Goal: Task Accomplishment & Management: Manage account settings

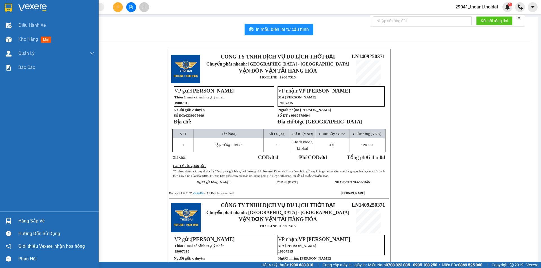
click at [12, 6] on div at bounding box center [9, 8] width 10 height 10
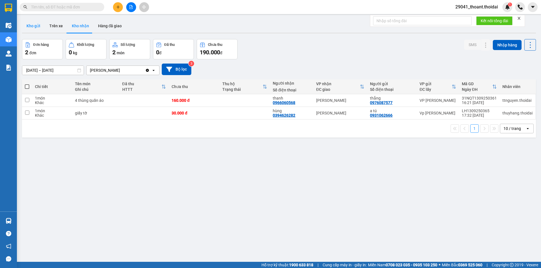
click at [30, 28] on button "Kho gửi" at bounding box center [33, 26] width 23 height 14
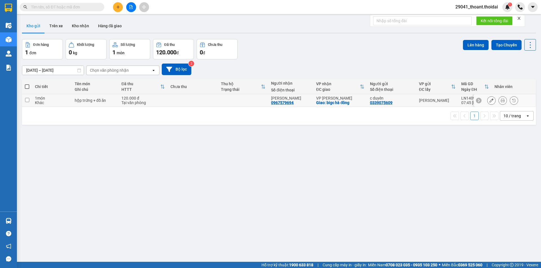
click at [51, 102] on div "Khác" at bounding box center [52, 103] width 34 height 5
checkbox input "true"
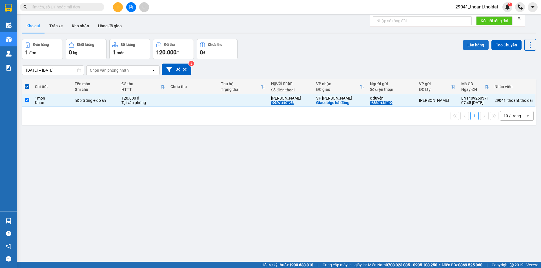
click at [474, 48] on button "Lên hàng" at bounding box center [476, 45] width 26 height 10
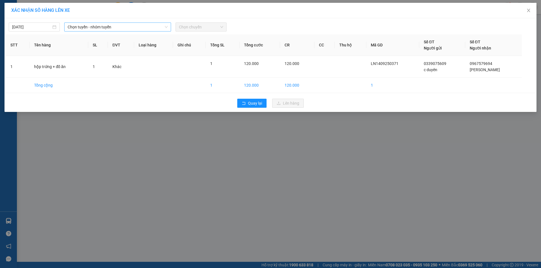
click at [116, 25] on span "Chọn tuyến - nhóm tuyến" at bounding box center [118, 27] width 100 height 8
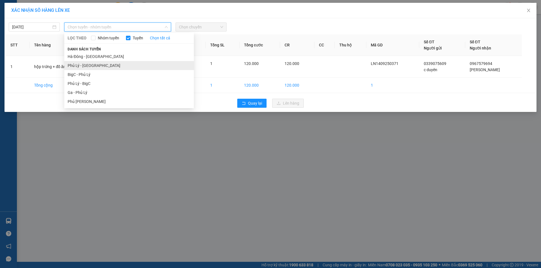
click at [112, 65] on li "Phủ Lý - [GEOGRAPHIC_DATA]" at bounding box center [129, 65] width 130 height 9
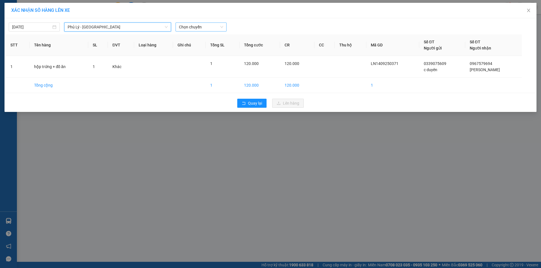
click at [196, 27] on span "Chọn chuyến" at bounding box center [201, 27] width 44 height 8
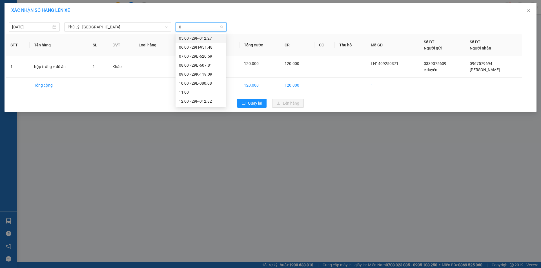
type input "09"
click at [200, 36] on div "09:00 - 29K-119.09" at bounding box center [201, 38] width 44 height 6
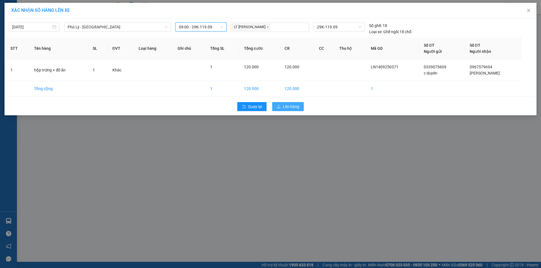
click at [284, 104] on span "Lên hàng" at bounding box center [291, 107] width 16 height 6
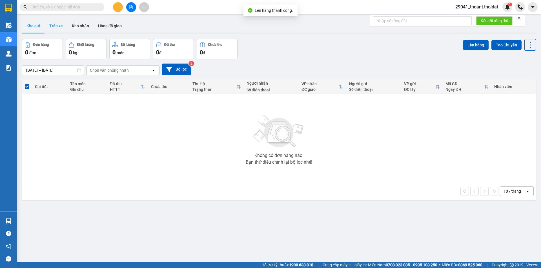
click at [59, 28] on button "Trên xe" at bounding box center [56, 26] width 23 height 14
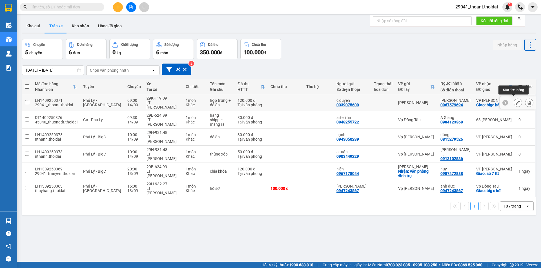
click at [516, 102] on icon at bounding box center [518, 103] width 4 height 4
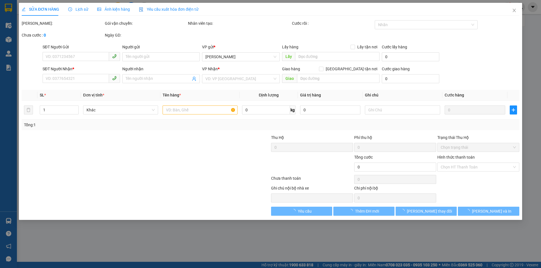
type input "0339075609"
type input "c duyên"
type input "0967579694"
type input "[PERSON_NAME]"
checkbox input "true"
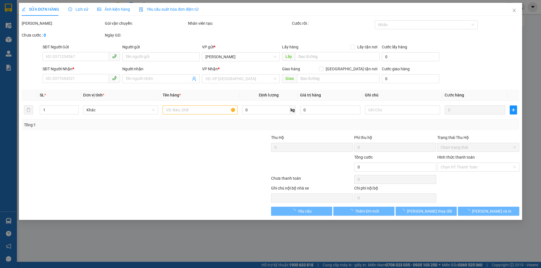
type input "bigc [GEOGRAPHIC_DATA]"
type input "120.000"
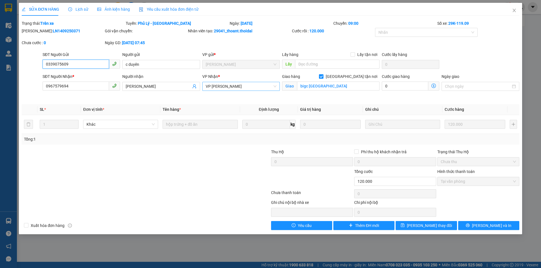
click at [229, 88] on span "VP [PERSON_NAME]" at bounding box center [241, 86] width 71 height 8
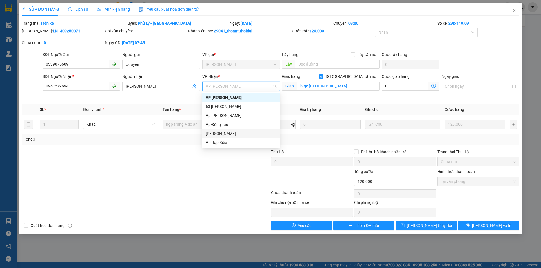
click at [227, 134] on div "[PERSON_NAME]" at bounding box center [241, 134] width 71 height 6
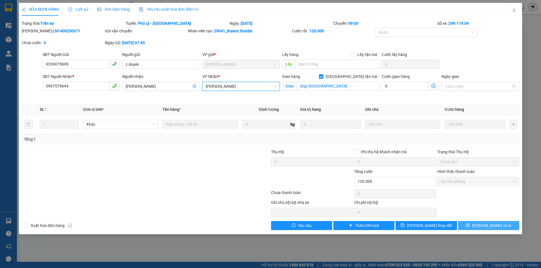
click at [469, 224] on icon "printer" at bounding box center [467, 226] width 4 height 4
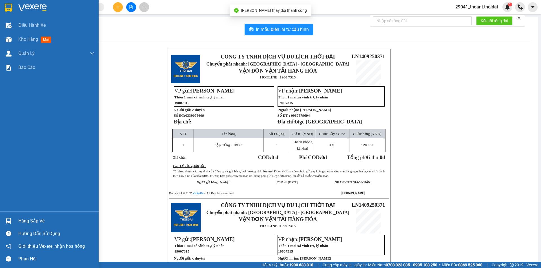
click at [22, 222] on div "Hàng sắp về" at bounding box center [56, 221] width 76 height 8
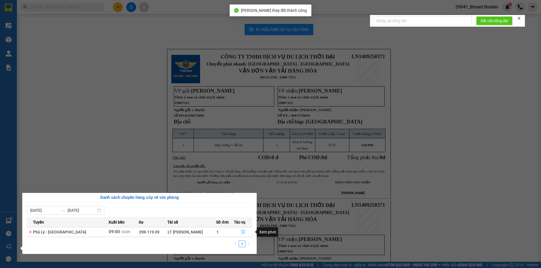
click at [241, 233] on icon "file-done" at bounding box center [243, 232] width 4 height 4
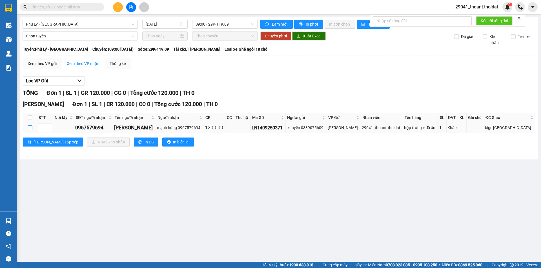
click at [30, 128] on input "checkbox" at bounding box center [30, 128] width 5 height 5
checkbox input "true"
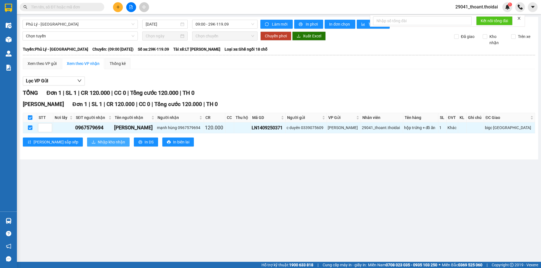
click at [98, 143] on span "Nhập kho nhận" at bounding box center [111, 142] width 27 height 6
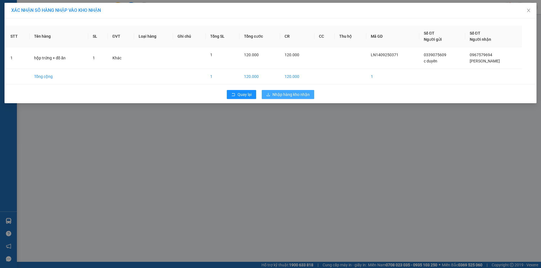
click at [281, 93] on span "Nhập hàng kho nhận" at bounding box center [290, 95] width 37 height 6
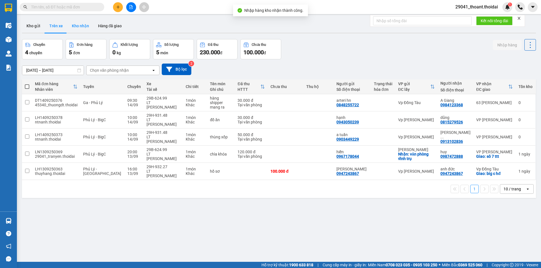
click at [83, 28] on button "Kho nhận" at bounding box center [80, 26] width 26 height 14
type input "[DATE] – [DATE]"
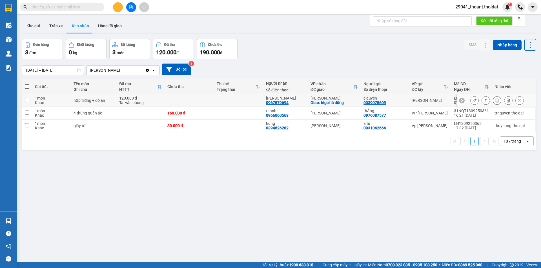
click at [128, 103] on div "Tại văn phòng" at bounding box center [140, 103] width 43 height 5
checkbox input "true"
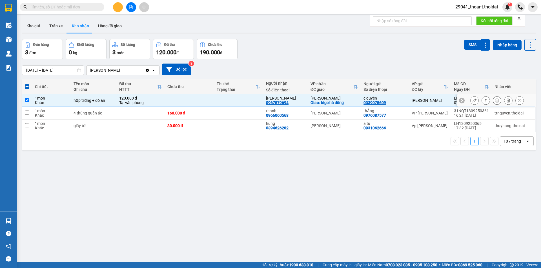
click at [472, 101] on icon at bounding box center [474, 101] width 4 height 4
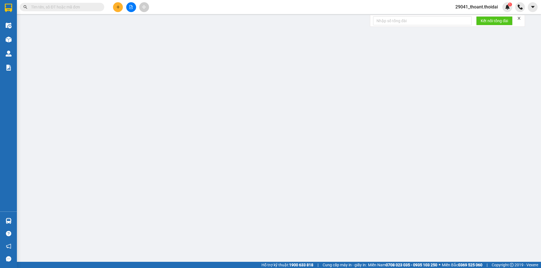
type input "0339075609"
type input "c duyên"
type input "0967579694"
type input "[PERSON_NAME]"
checkbox input "true"
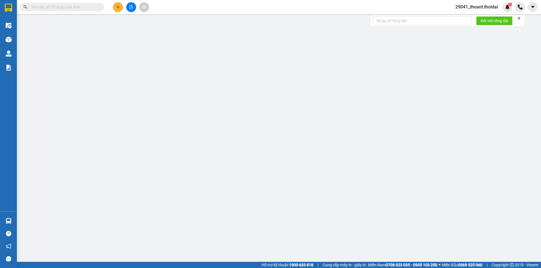
type input "bigc [GEOGRAPHIC_DATA]"
type input "120.000"
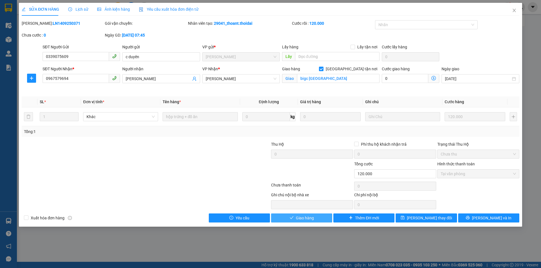
click at [311, 220] on span "Giao hàng" at bounding box center [305, 218] width 18 height 6
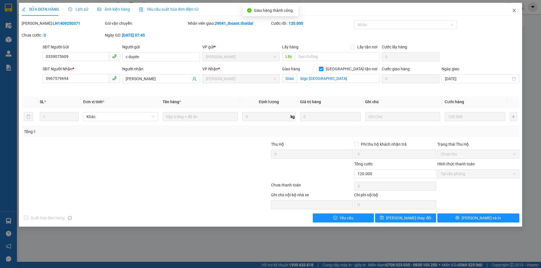
click at [514, 8] on span "Close" at bounding box center [514, 11] width 16 height 16
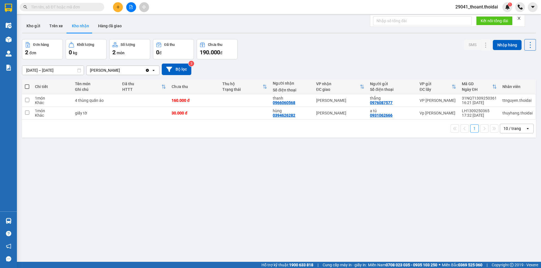
click at [116, 8] on icon "plus" at bounding box center [118, 7] width 4 height 4
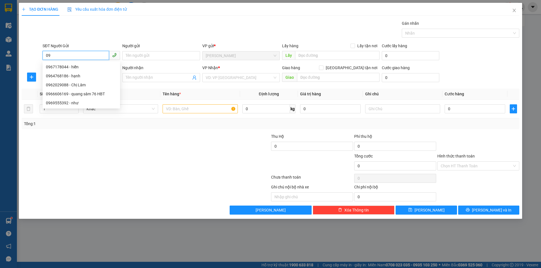
type input "0"
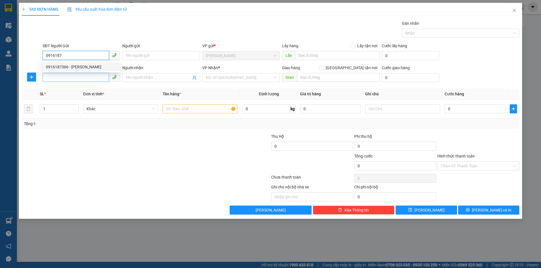
drag, startPoint x: 75, startPoint y: 68, endPoint x: 87, endPoint y: 77, distance: 15.4
click at [75, 68] on div "0916187366 - [PERSON_NAME]" at bounding box center [81, 67] width 71 height 6
type input "0916187366"
type input "[PERSON_NAME]"
type input "0916187366"
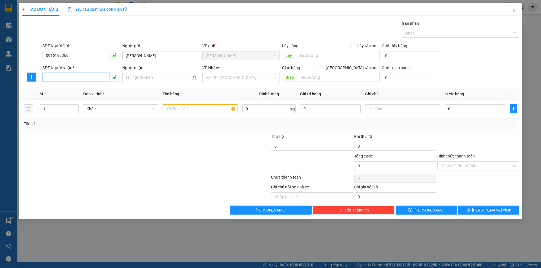
click at [68, 80] on input "SĐT Người Nhận *" at bounding box center [76, 77] width 66 height 9
click at [81, 77] on input "SĐT Người Nhận *" at bounding box center [76, 77] width 66 height 9
click at [84, 99] on div "0963348541 - trung" at bounding box center [81, 98] width 71 height 6
type input "0963348541"
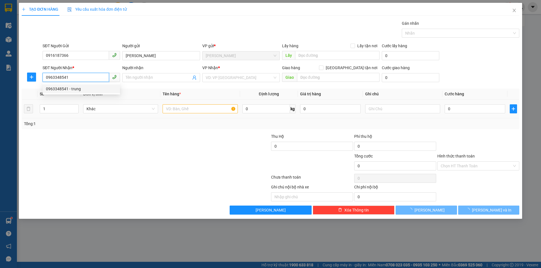
type input "trung"
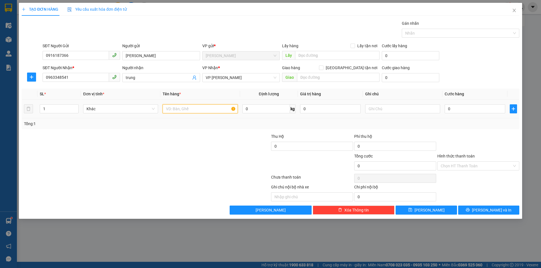
click at [179, 109] on input "text" at bounding box center [199, 108] width 75 height 9
type input "thùng đồ hoa q"
type input "0"
drag, startPoint x: 206, startPoint y: 107, endPoint x: 211, endPoint y: 100, distance: 8.7
click at [206, 107] on input "thùng đồ hoa q" at bounding box center [199, 108] width 75 height 9
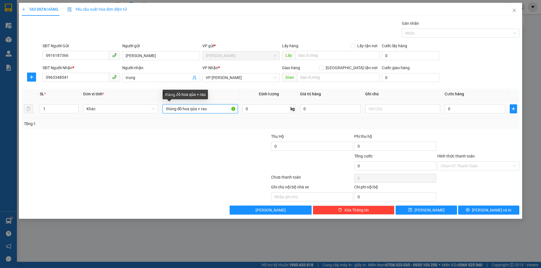
click at [191, 110] on input "thùng đồ hoa qủa + rau" at bounding box center [199, 108] width 75 height 9
click at [195, 110] on input "thùng đồ hoa qủa + rau" at bounding box center [199, 108] width 75 height 9
drag, startPoint x: 195, startPoint y: 109, endPoint x: 192, endPoint y: 107, distance: 3.9
click at [192, 107] on input "thùng đồ hoa ủa + rau" at bounding box center [199, 108] width 75 height 9
type input "thùng đồ hoa quả + rau"
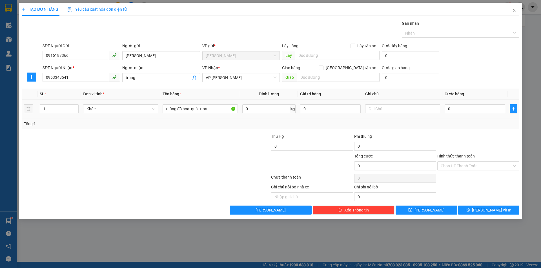
click at [465, 103] on div "0" at bounding box center [474, 108] width 61 height 11
click at [453, 108] on input "0" at bounding box center [474, 108] width 61 height 9
type input "01"
type input "1"
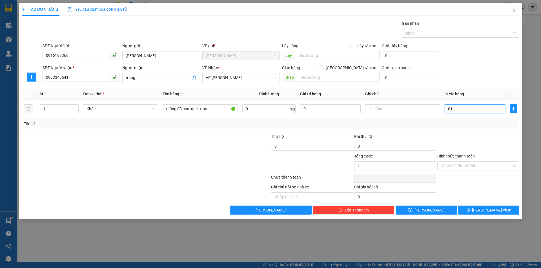
type input "010"
type input "10"
type input "0.100"
type input "100"
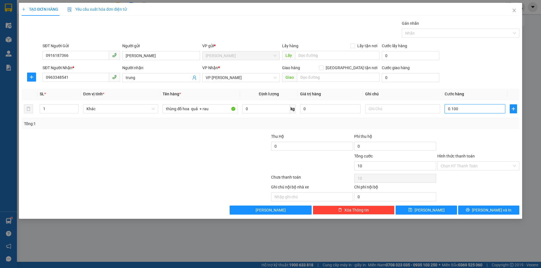
type input "100"
type input "01.000"
type input "1.000"
type input "010.000"
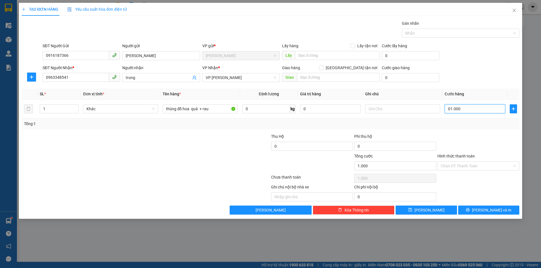
type input "10.000"
type input "0.100.000"
type input "100.000"
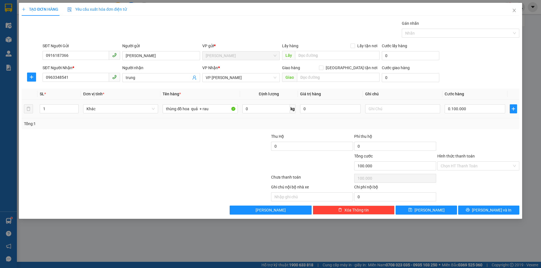
type input "100.000"
click at [479, 130] on div "Transit Pickup Surcharge Ids Transit Deliver Surcharge Ids Transit Deliver Surc…" at bounding box center [270, 117] width 497 height 195
click at [463, 166] on input "Hình thức thanh toán" at bounding box center [475, 166] width 71 height 8
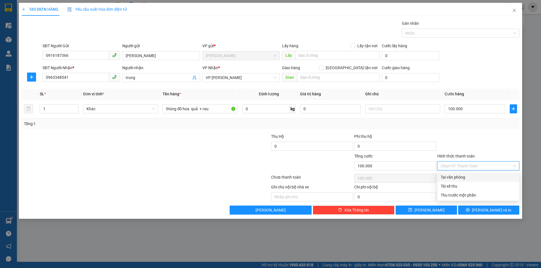
click at [459, 178] on div "Tại văn phòng" at bounding box center [477, 177] width 75 height 6
type input "0"
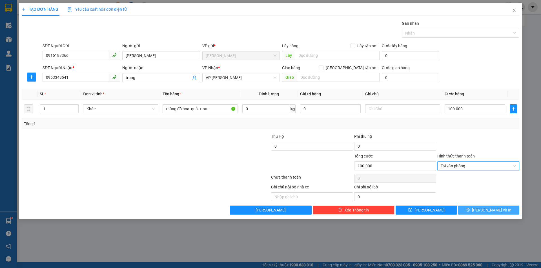
click at [469, 211] on icon "printer" at bounding box center [467, 210] width 4 height 4
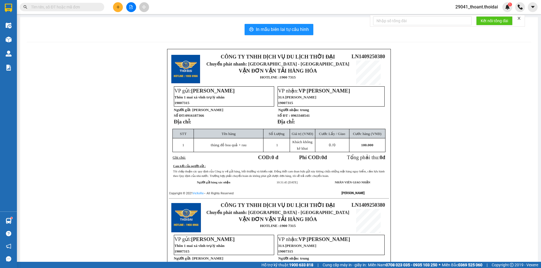
click at [139, 161] on div "CÔNG TY TNHH DỊCH VỤ DU LỊCH THỜI ĐẠI Chuyển phát nhanh: [GEOGRAPHIC_DATA] - HÀ…" at bounding box center [279, 205] width 504 height 312
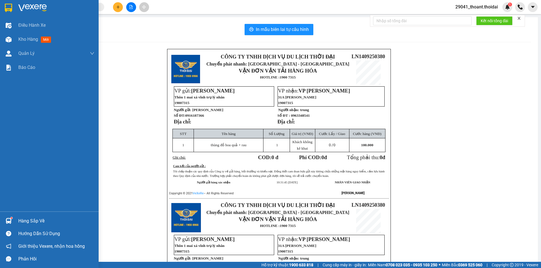
click at [13, 5] on div at bounding box center [9, 8] width 10 height 10
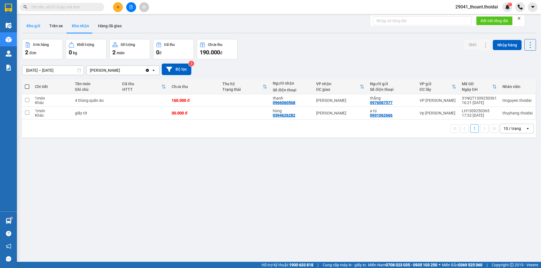
click at [24, 26] on button "Kho gửi" at bounding box center [33, 26] width 23 height 14
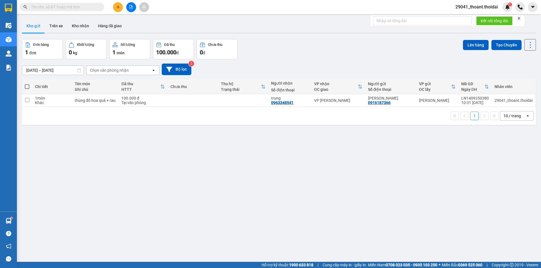
click at [68, 103] on div "Khác" at bounding box center [52, 103] width 34 height 5
checkbox input "true"
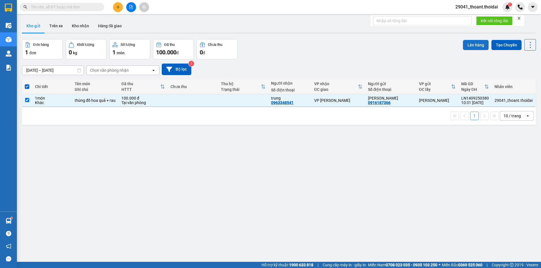
click at [464, 46] on button "Lên hàng" at bounding box center [476, 45] width 26 height 10
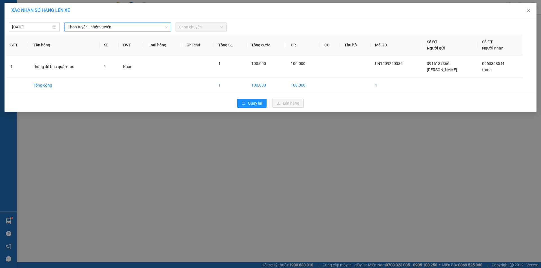
click at [104, 27] on span "Chọn tuyến - nhóm tuyến" at bounding box center [118, 27] width 100 height 8
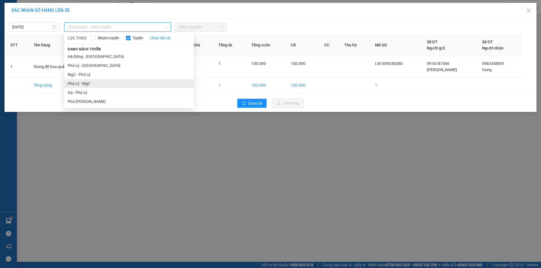
click at [92, 82] on li "Phủ Lý - BigC" at bounding box center [129, 83] width 130 height 9
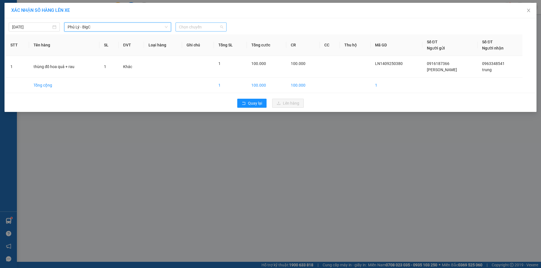
click at [200, 28] on span "Chọn chuyến" at bounding box center [201, 27] width 44 height 8
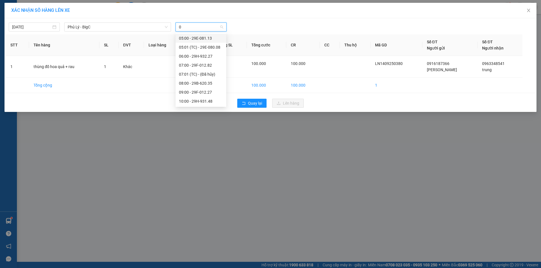
type input "06"
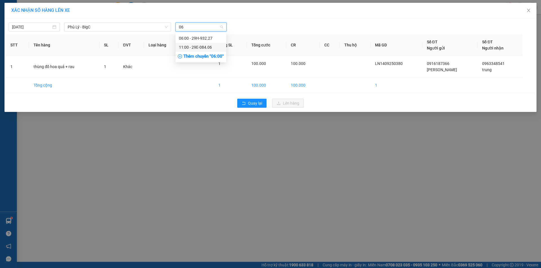
click at [200, 46] on div "11:00 - 29E-084.06" at bounding box center [201, 47] width 44 height 6
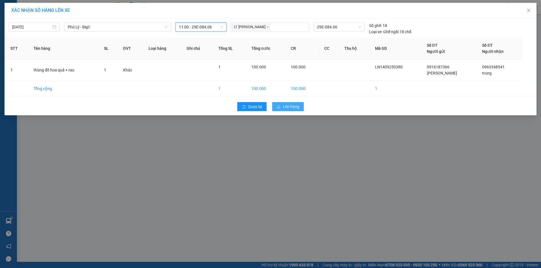
click at [289, 109] on span "Lên hàng" at bounding box center [291, 107] width 16 height 6
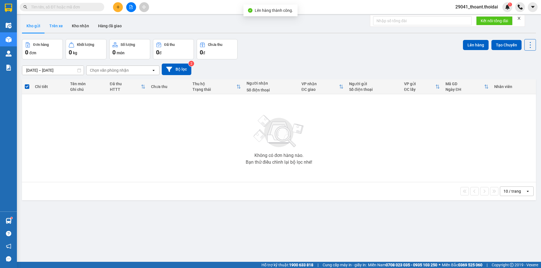
click at [57, 25] on button "Trên xe" at bounding box center [56, 26] width 23 height 14
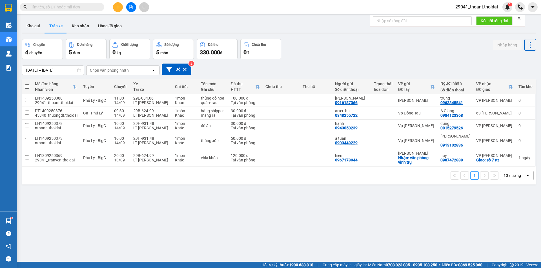
click at [73, 13] on div "Kết quả tìm kiếm ( 0 ) Bộ lọc No Data 29041_thoant.thoidai 1" at bounding box center [270, 7] width 541 height 14
click at [69, 8] on input "text" at bounding box center [64, 7] width 66 height 6
paste input "0917130058"
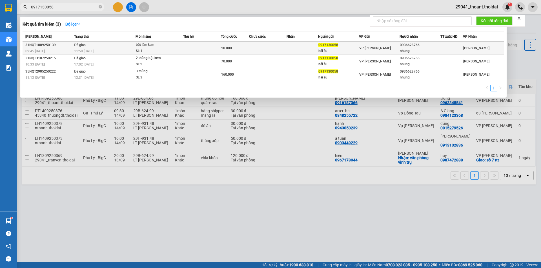
type input "0917130058"
click at [361, 48] on span "VP [PERSON_NAME]" at bounding box center [375, 48] width 32 height 4
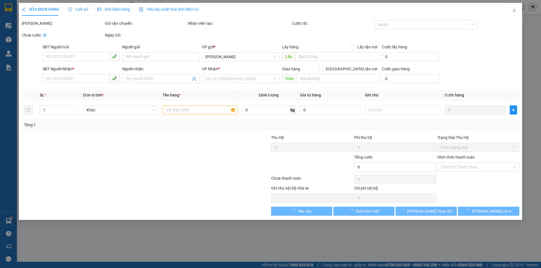
type input "0917130058"
type input "hải âu"
type input "0936628766"
type input "nhung"
type input "50.000"
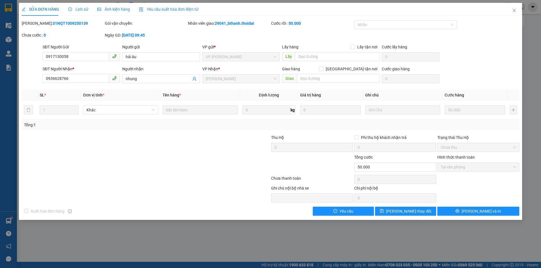
click at [78, 12] on span "Lịch sử" at bounding box center [78, 9] width 20 height 5
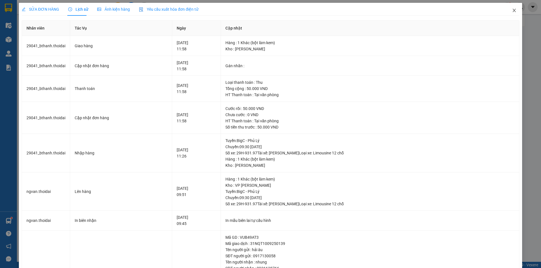
click at [512, 10] on icon "close" at bounding box center [514, 10] width 5 height 5
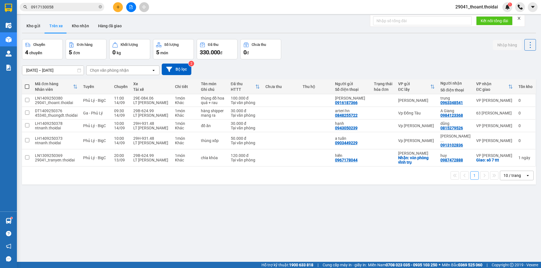
click at [73, 6] on input "0917130058" at bounding box center [64, 7] width 66 height 6
